Goal: Task Accomplishment & Management: Manage account settings

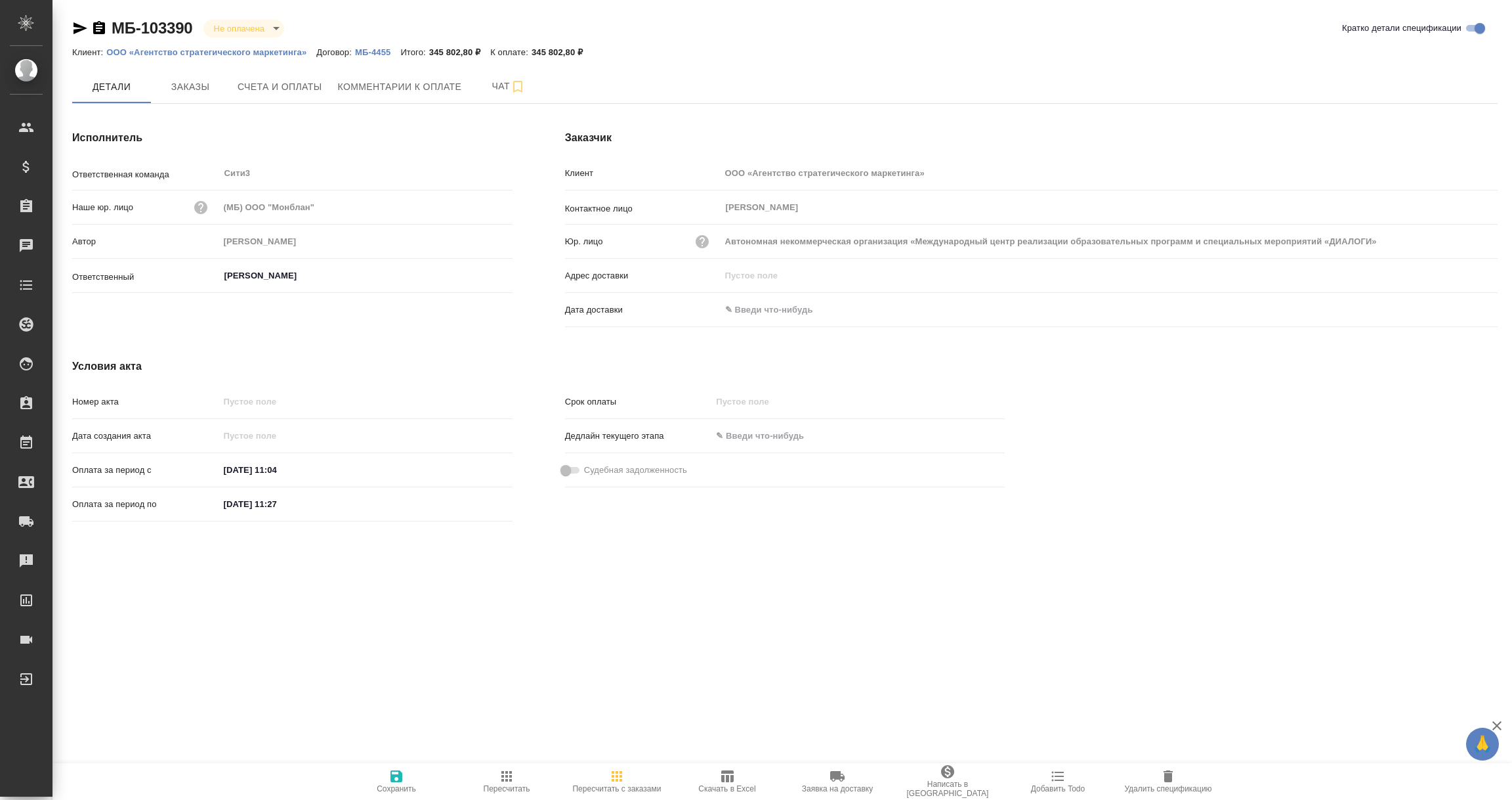
click at [99, 31] on icon "button" at bounding box center [99, 29] width 16 height 16
click at [200, 49] on p "ООО «Агентство стратегического маркетинга»" at bounding box center [211, 52] width 210 height 10
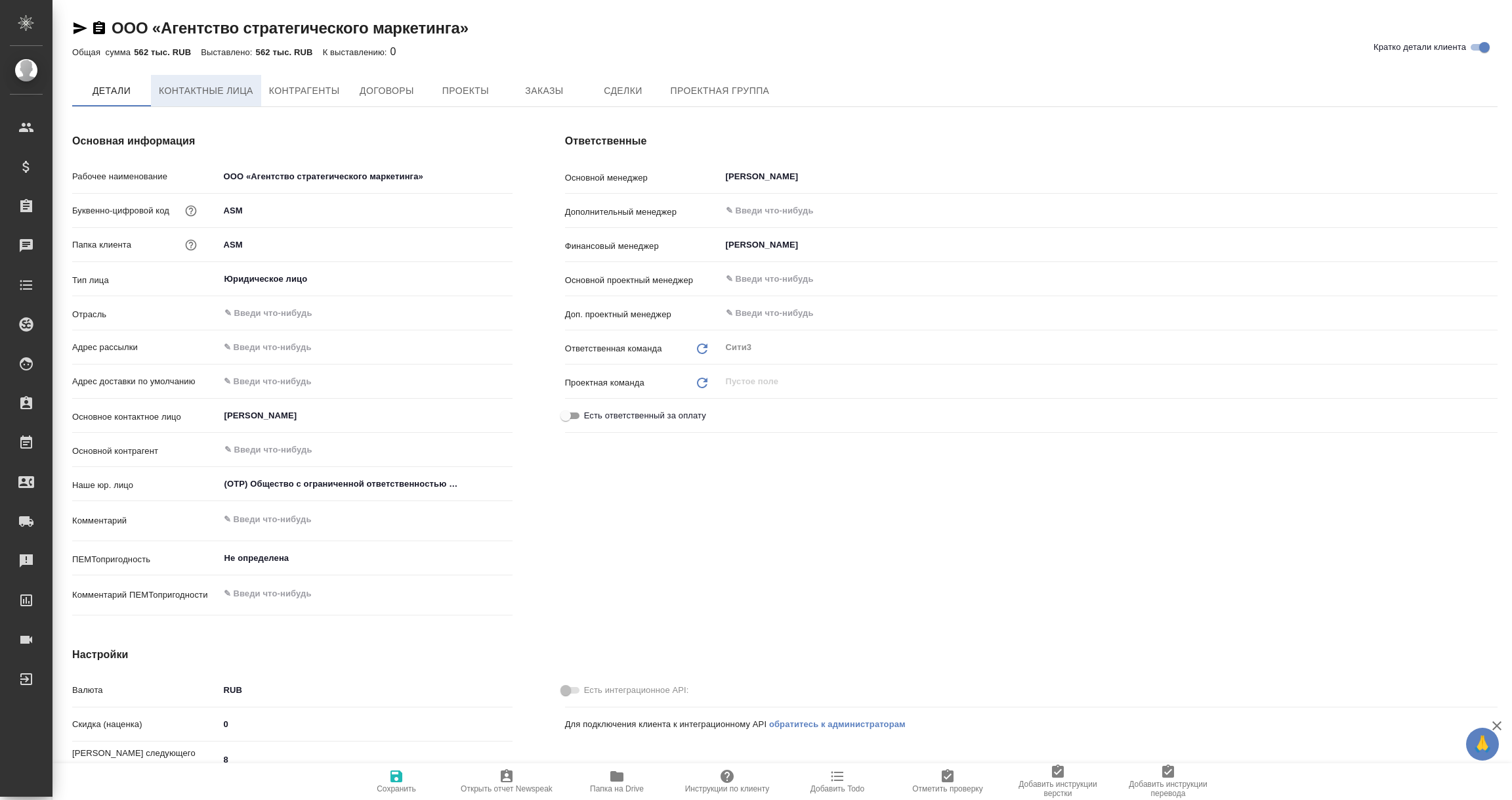
type textarea "x"
click at [316, 93] on span "Контрагенты" at bounding box center [305, 92] width 71 height 17
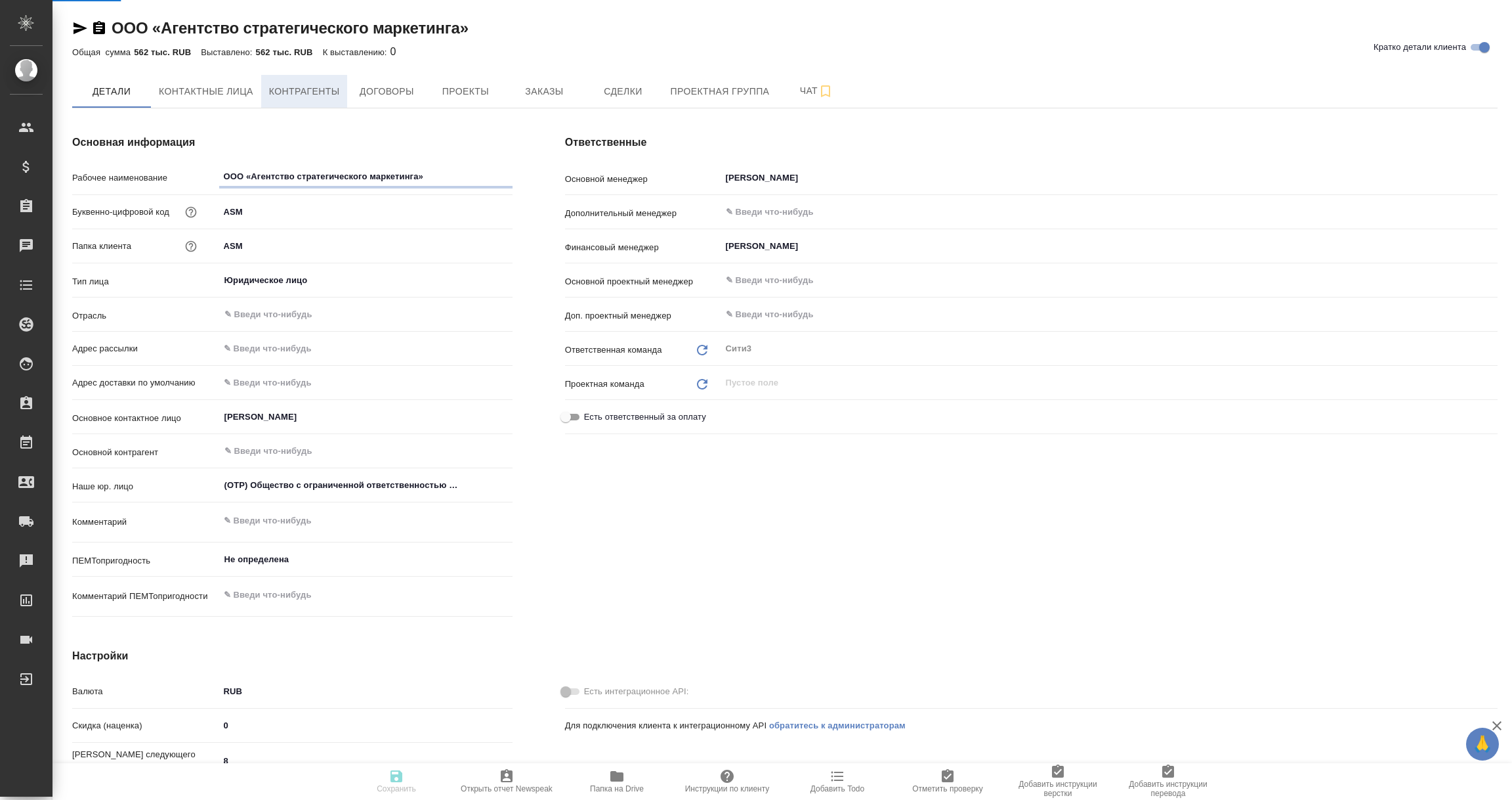
type textarea "x"
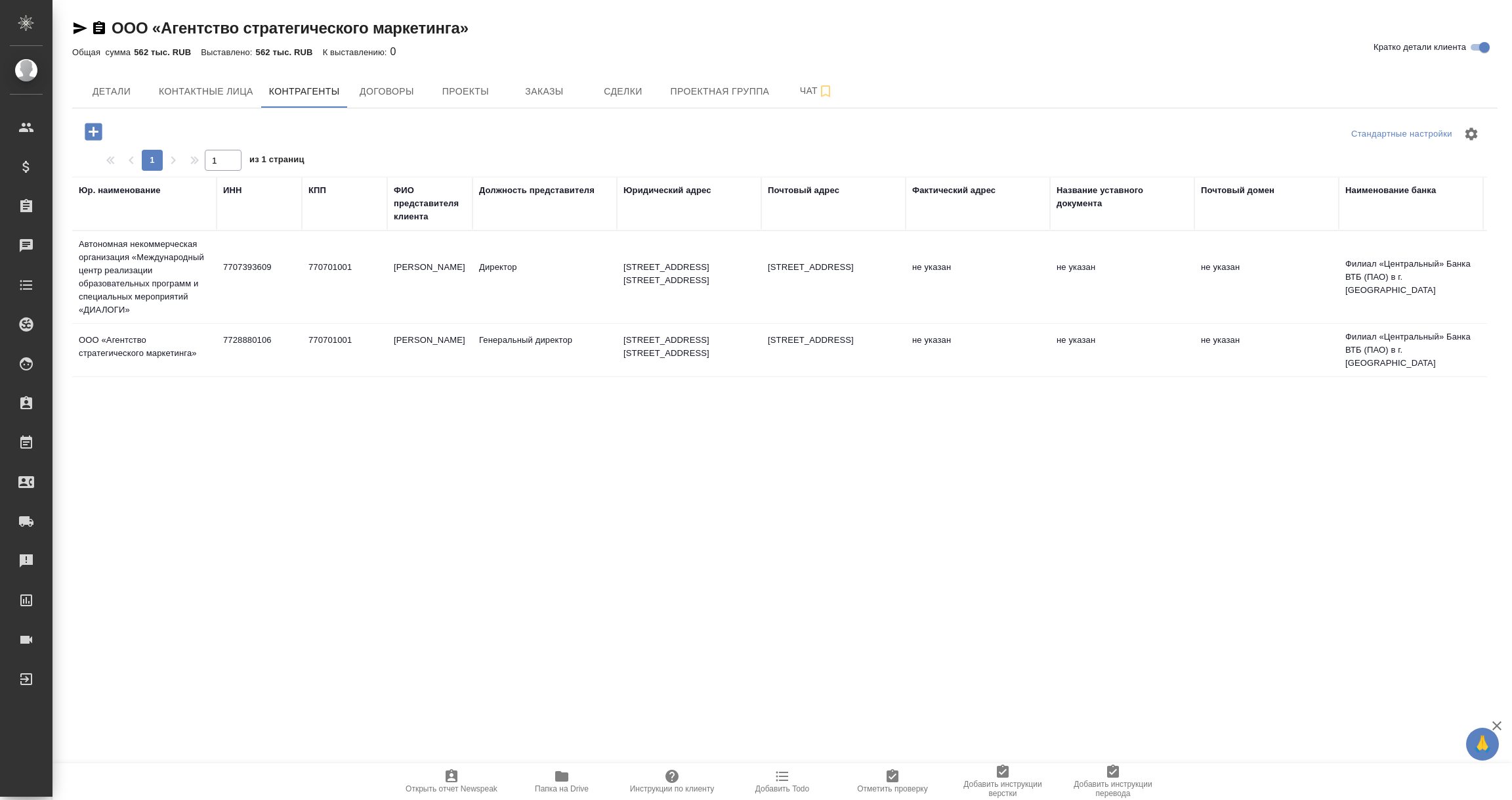
click at [167, 355] on td "ООО «Агентство стратегического маркетинга»" at bounding box center [144, 349] width 145 height 46
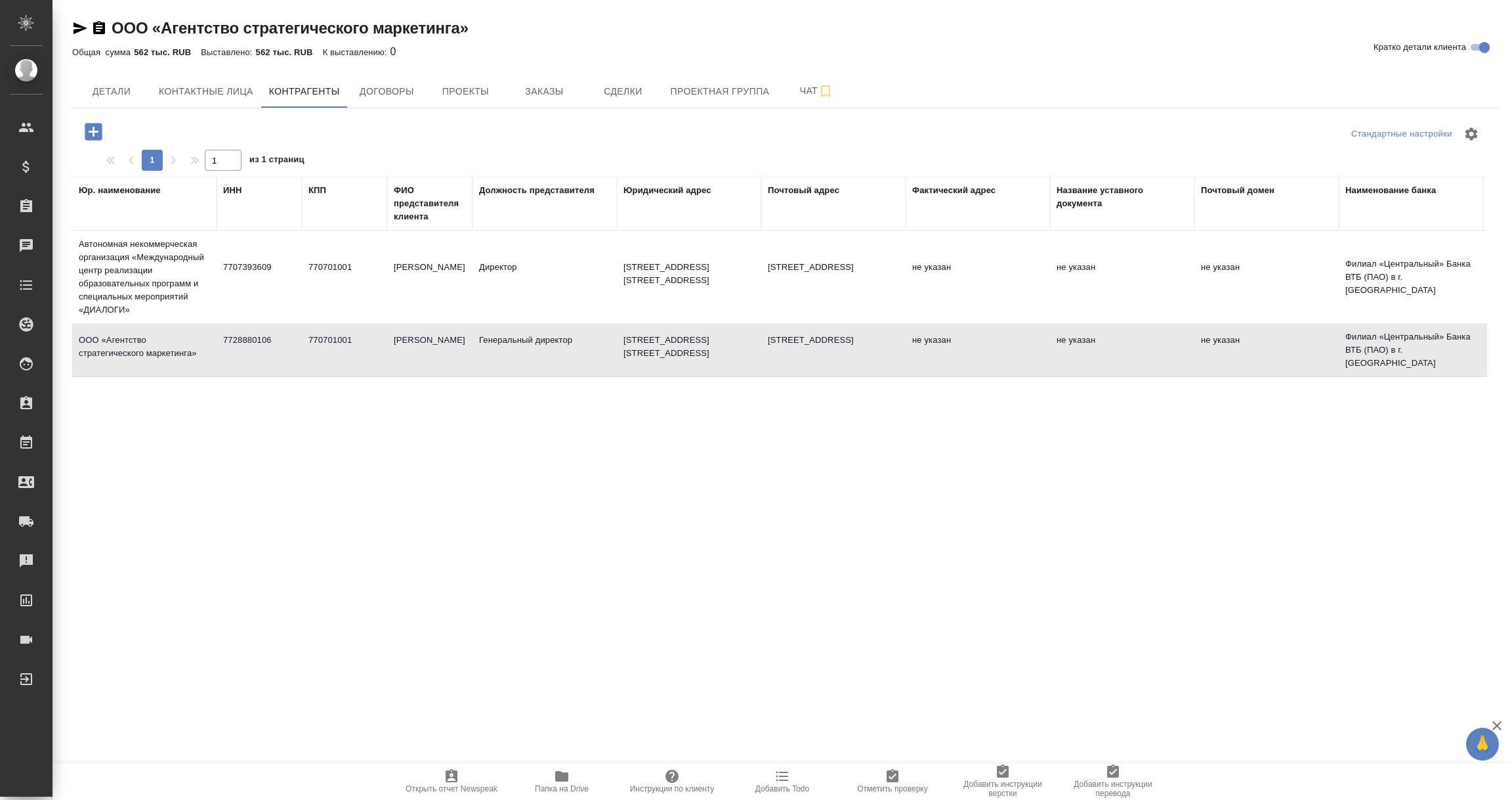
click at [167, 355] on td "ООО «Агентство стратегического маркетинга»" at bounding box center [144, 349] width 145 height 46
type textarea "ООО «Агентство стратегического маркетинга»"
type input "7728880106"
type input "770701001"
type input "Ступникова Елена Владимировна"
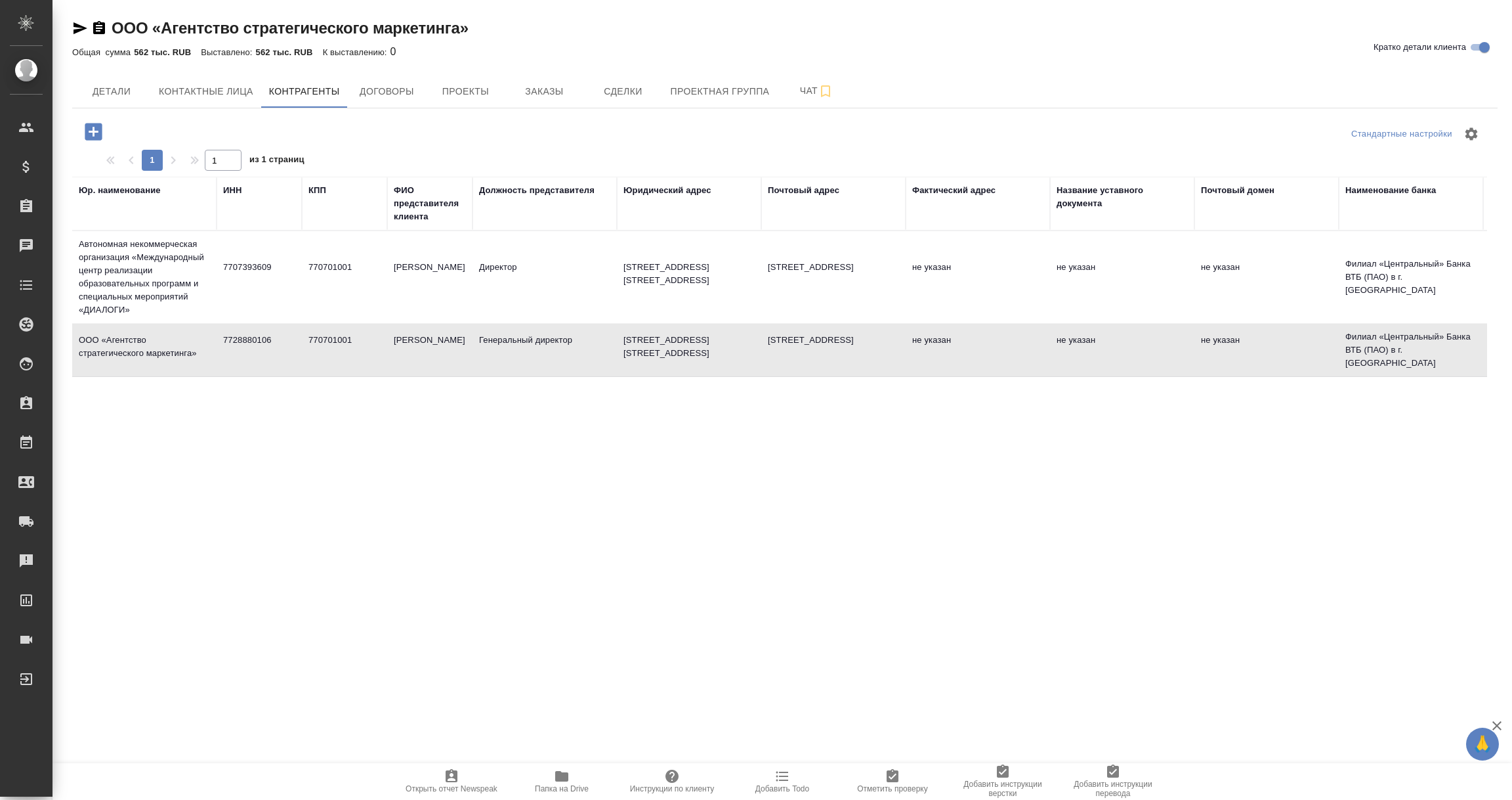
type input "Генеральный директор"
type textarea "127473, г. Москва, улица Селезневская, дом 11 А, стр. 2, этаж 2, помещение I, к…"
type textarea "117105, г. Москва, 1-й Нагатинский пр-д, д. 2, стр.7, эт 2, офис 8"
type input "Филиал «Центральный» Банка ВТБ (ПАО) в г. Москве"
type input "40702810800000123523"
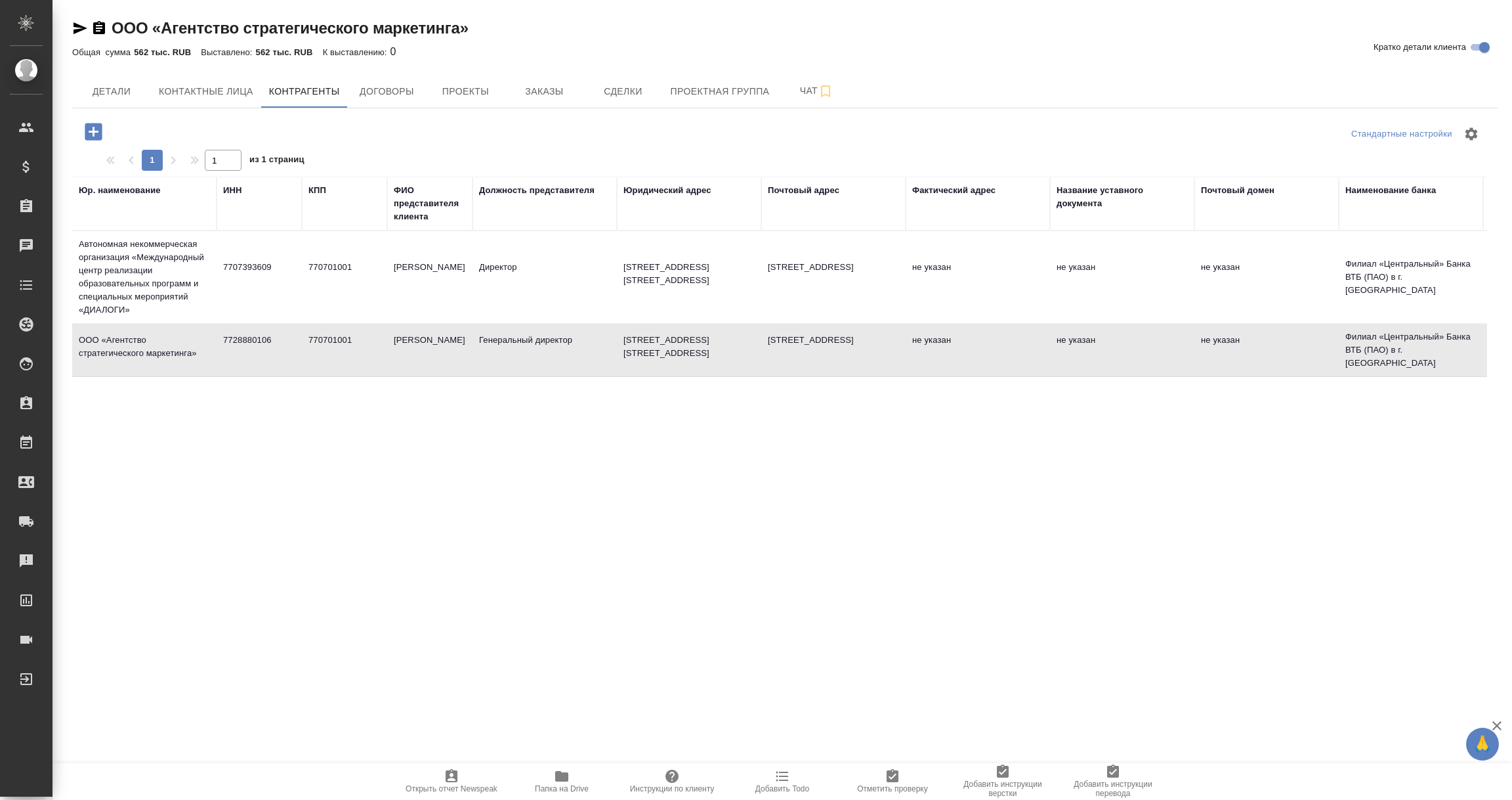
type input "044525411"
type input "30101810145250000411"
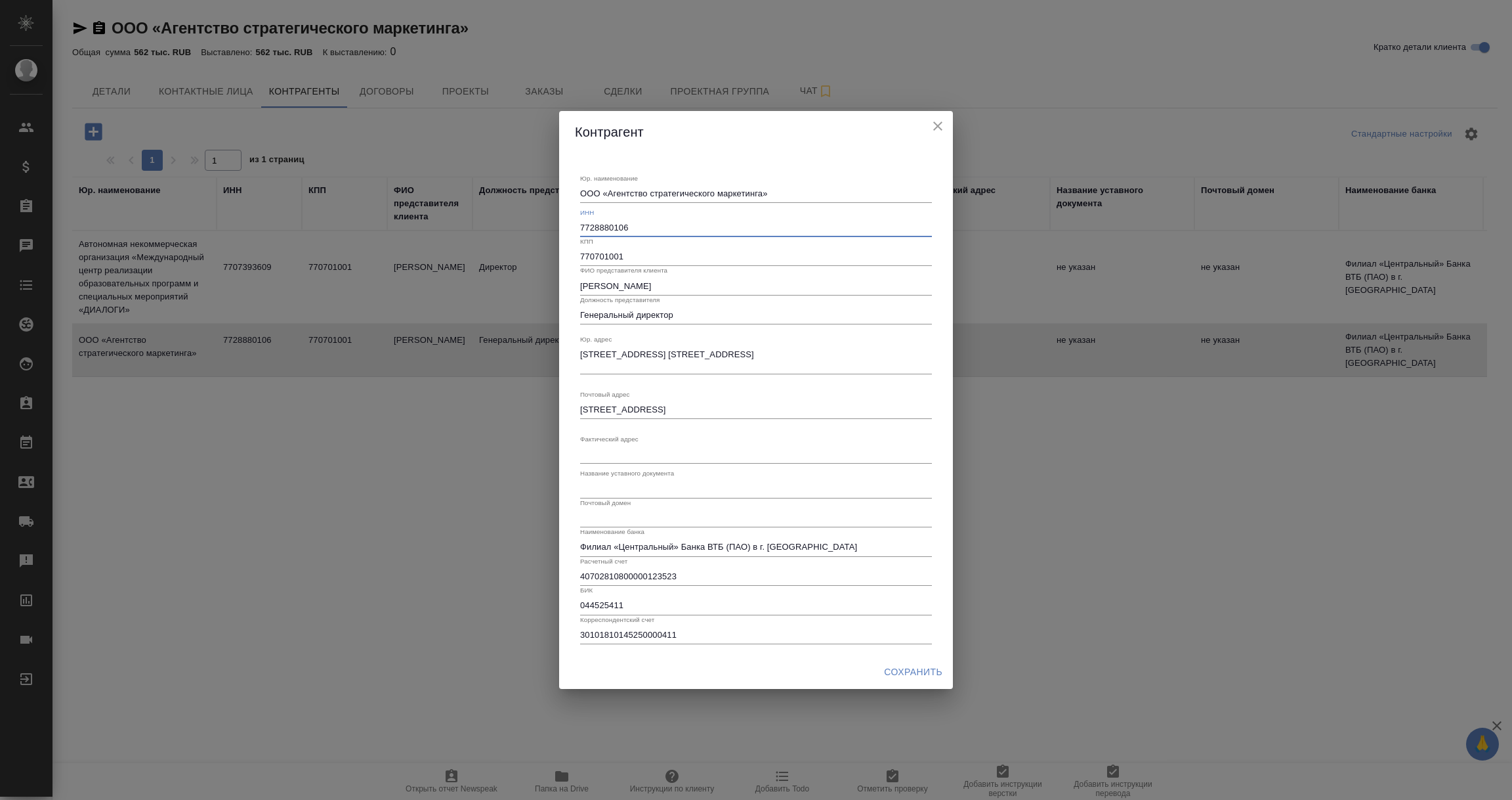
click at [614, 227] on input "7728880106" at bounding box center [756, 227] width 352 height 19
click at [943, 123] on icon "close" at bounding box center [937, 126] width 16 height 16
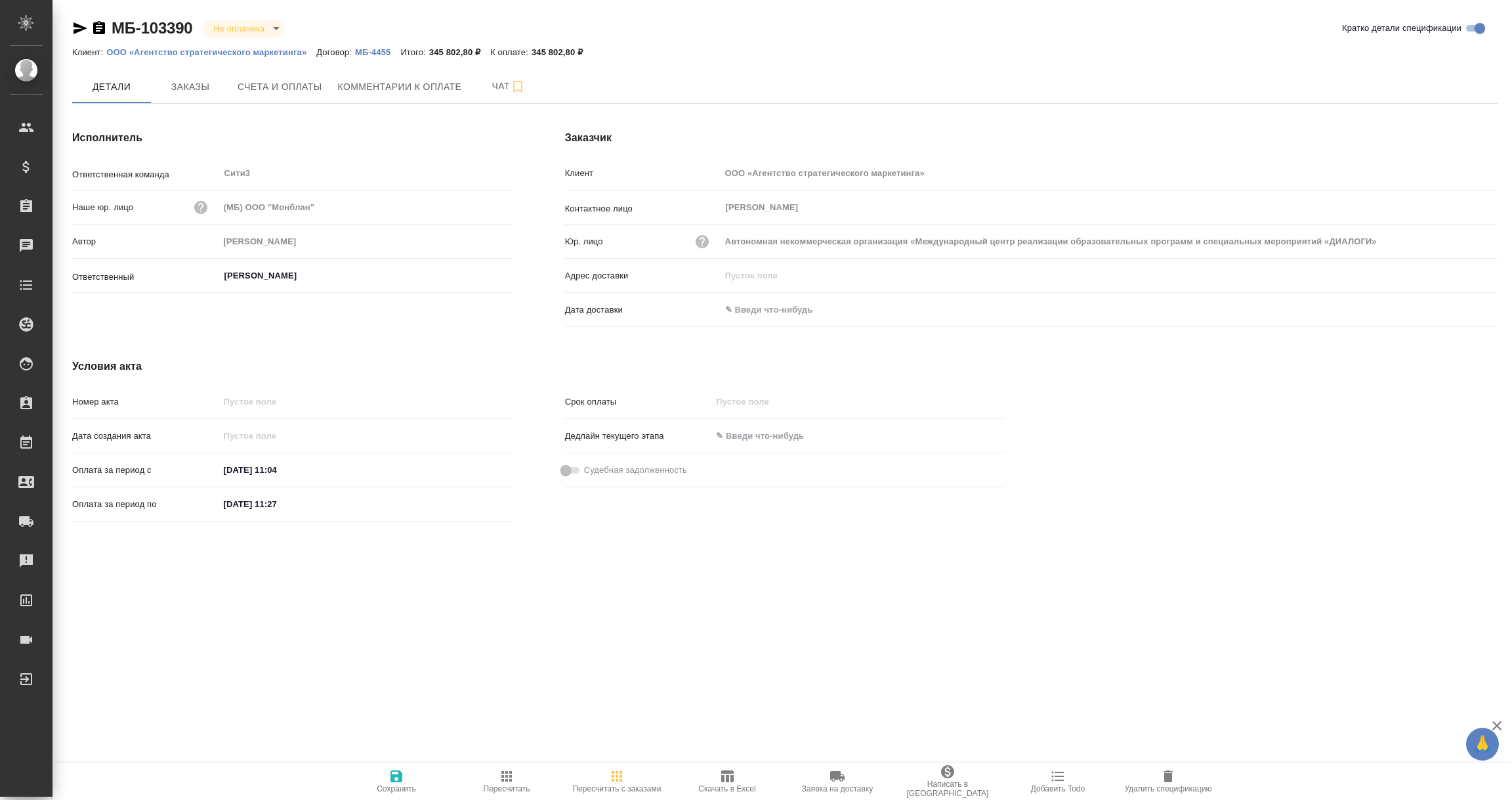
click at [74, 22] on icon "button" at bounding box center [80, 29] width 16 height 16
click at [74, 23] on icon "button" at bounding box center [81, 29] width 14 height 12
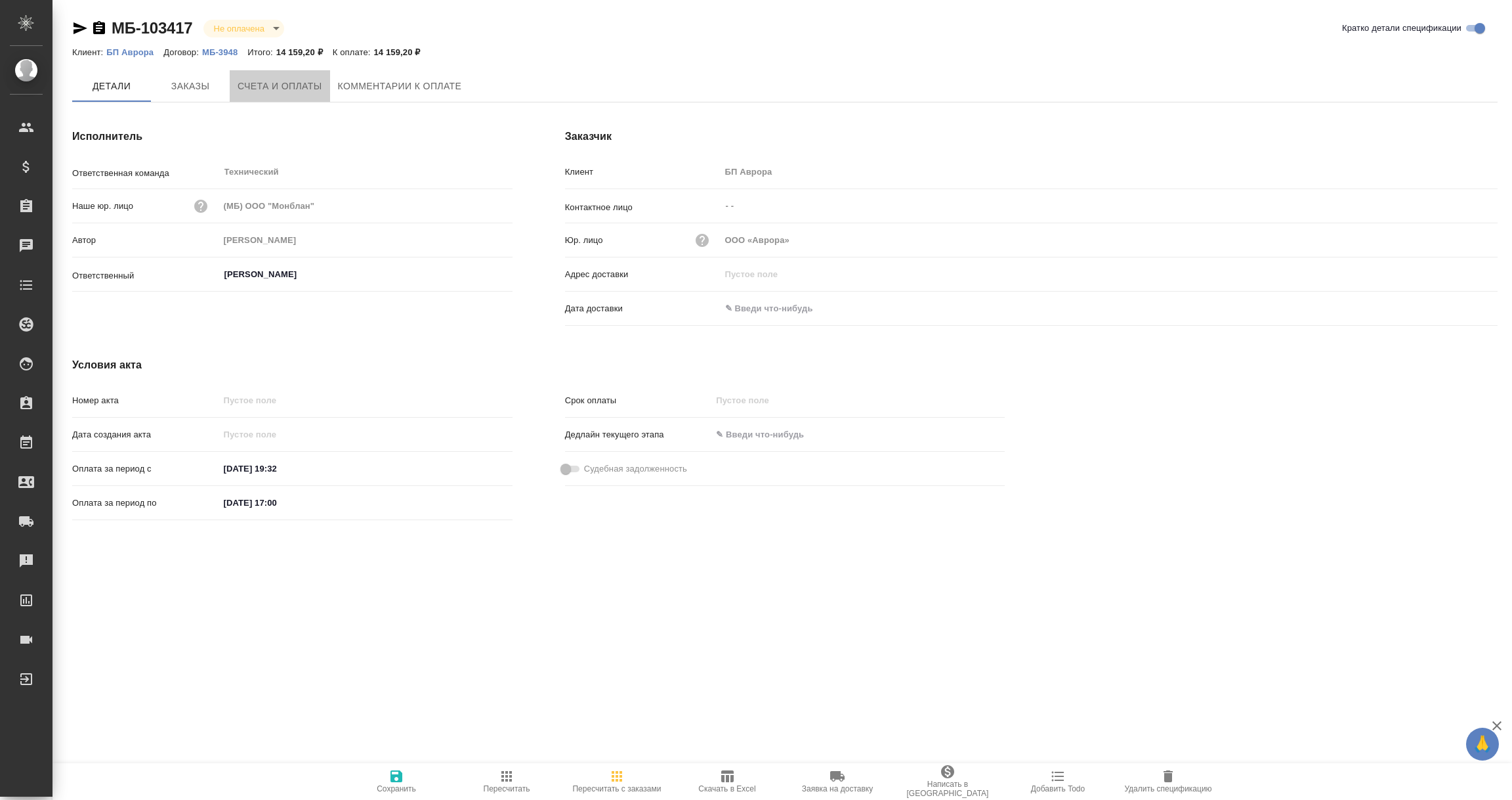
click at [262, 86] on span "Счета и оплаты" at bounding box center [279, 86] width 85 height 17
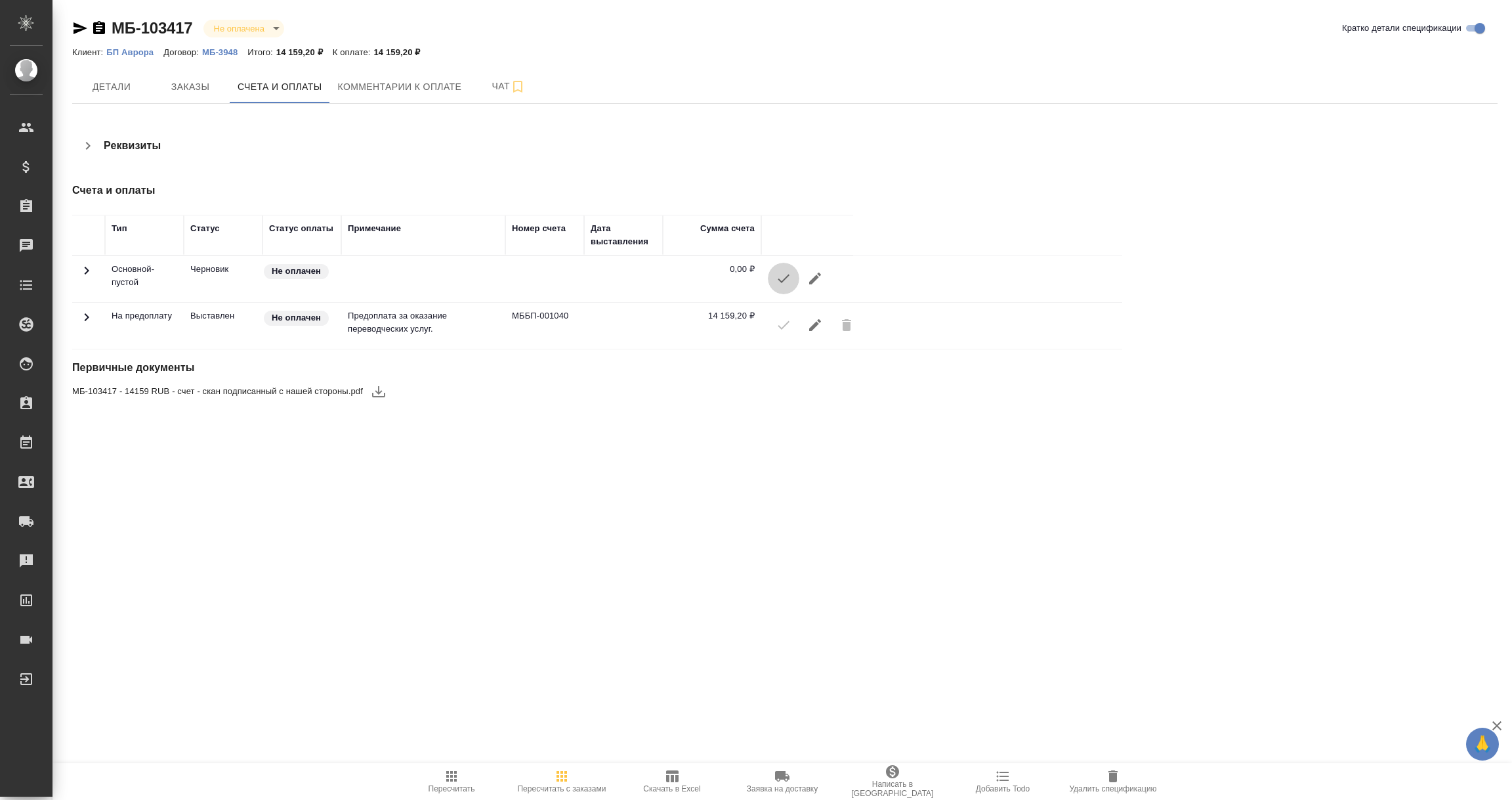
click at [779, 279] on icon "button" at bounding box center [784, 278] width 16 height 16
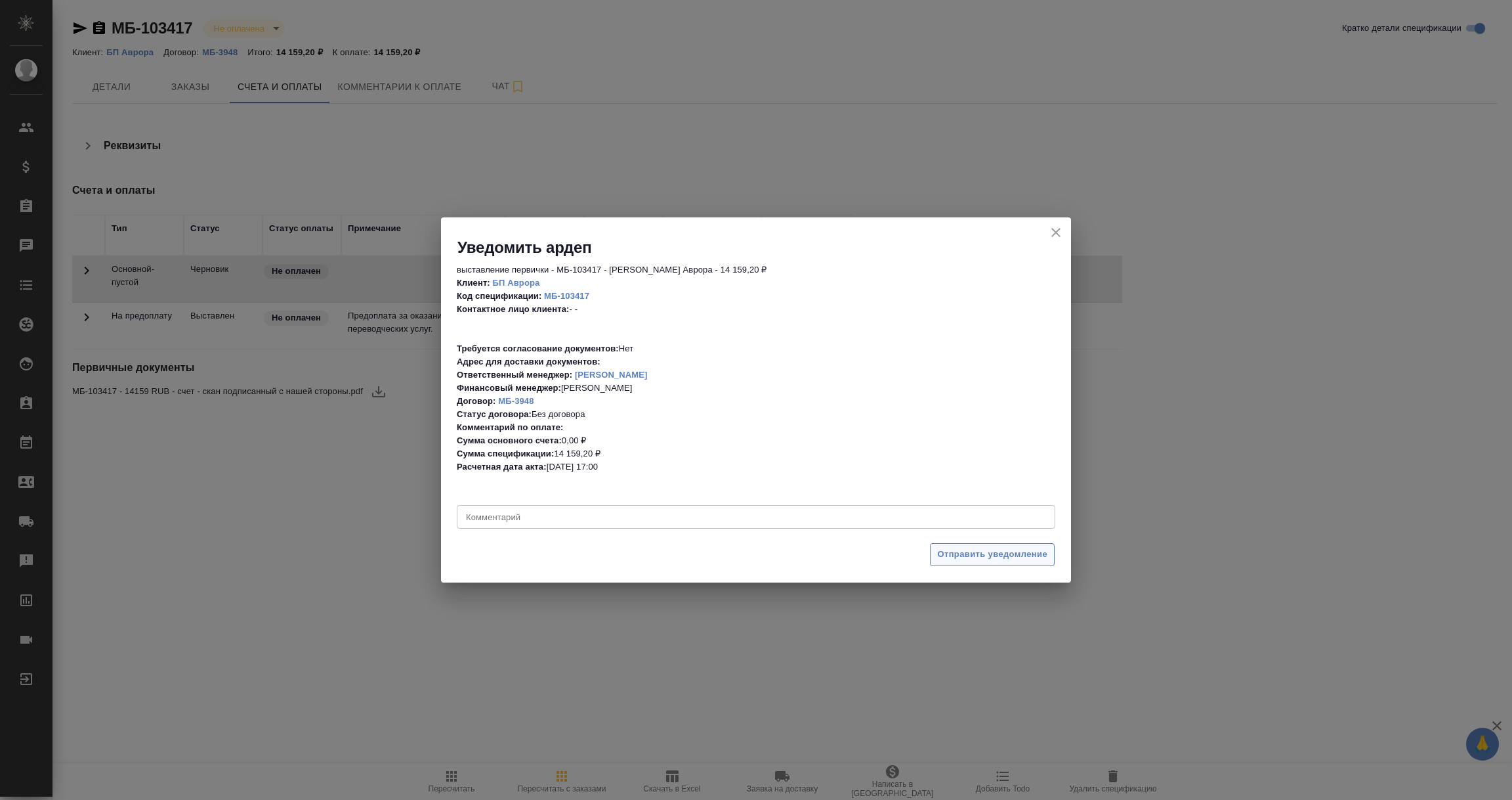
click at [967, 557] on span "Отправить уведомление" at bounding box center [993, 554] width 110 height 15
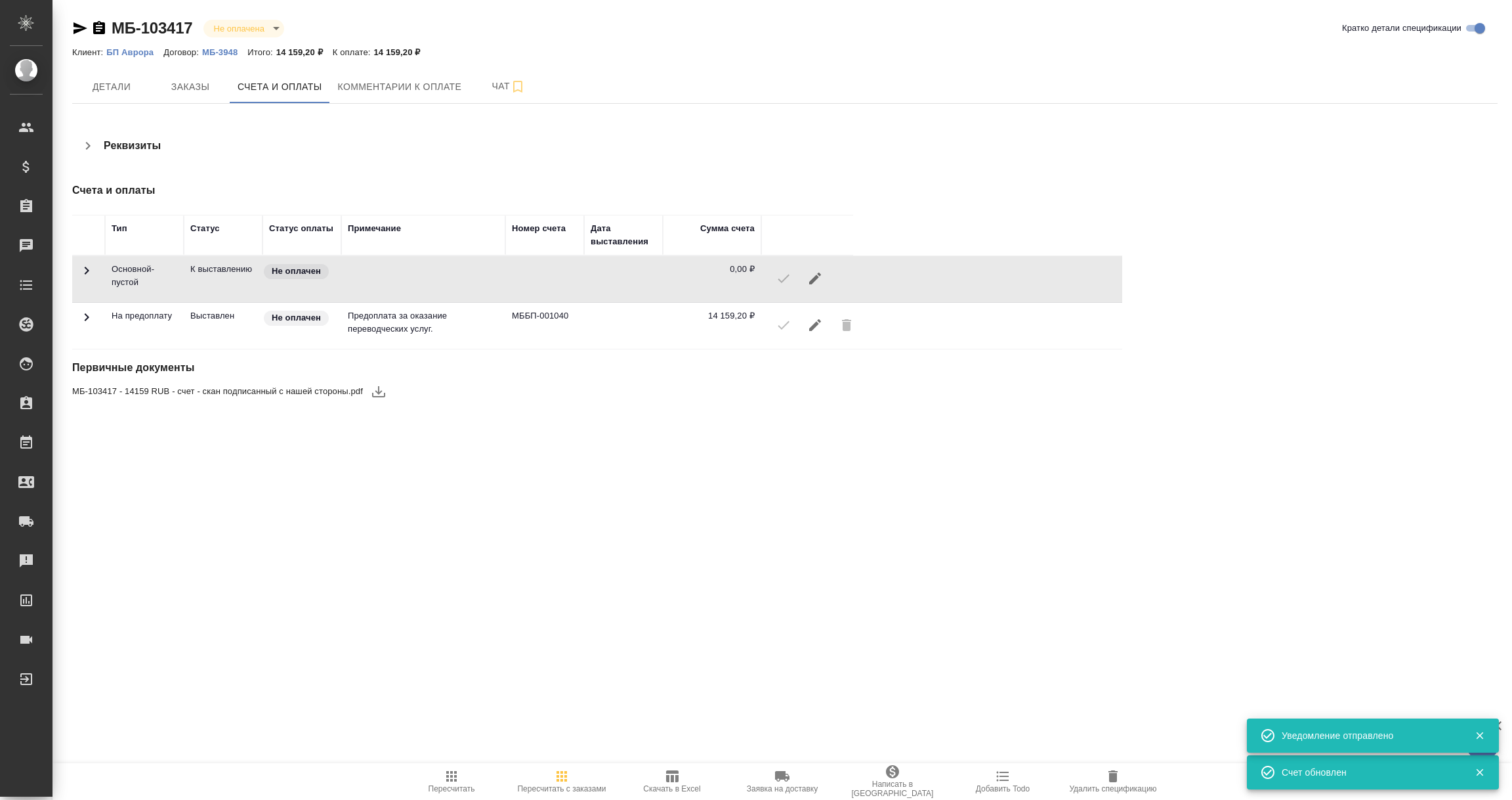
click at [217, 52] on p "МБ-3948" at bounding box center [224, 52] width 45 height 10
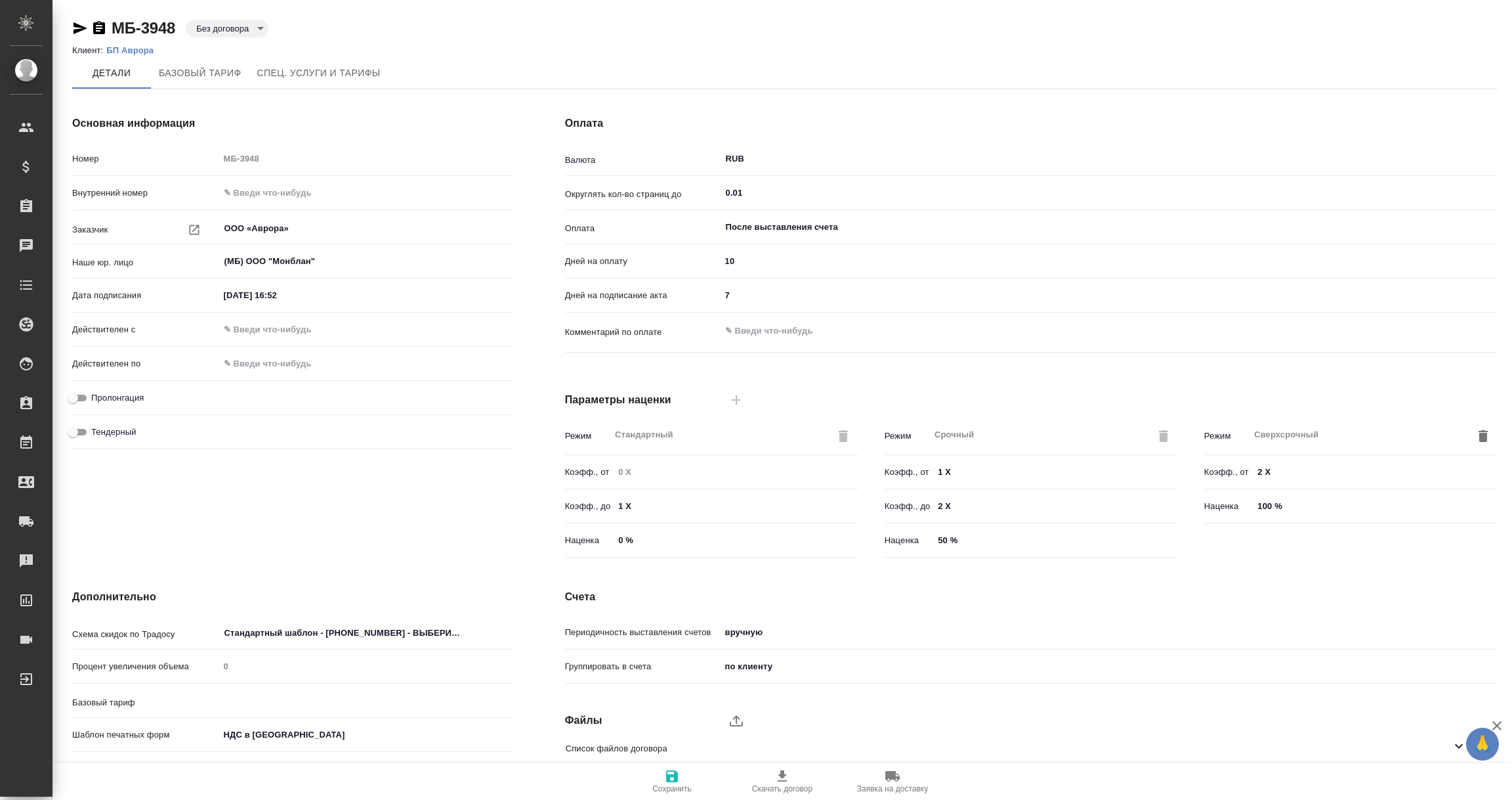
type input "Базовый ТП 2025"
